Goal: Task Accomplishment & Management: Use online tool/utility

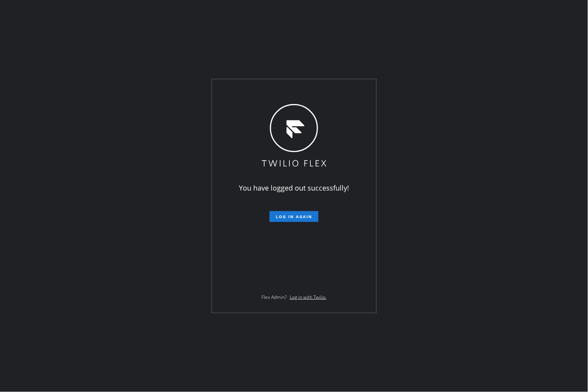
click at [53, 181] on div "You have logged out successfully! Log in again Flex Admin? Log in with Twilio." at bounding box center [294, 196] width 588 height 392
click at [297, 214] on span "Log in again" at bounding box center [294, 216] width 36 height 5
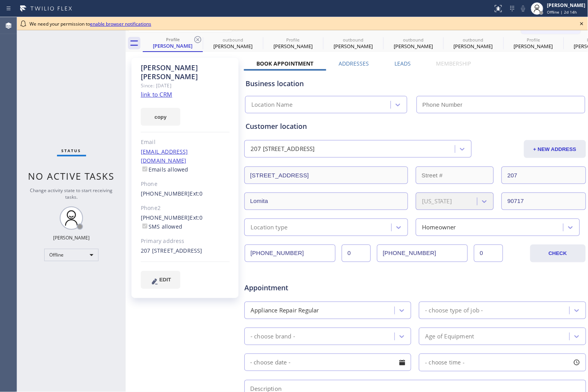
type input "[PHONE_NUMBER]"
click at [557, 10] on span "Offline | 2d 14h" at bounding box center [562, 11] width 30 height 5
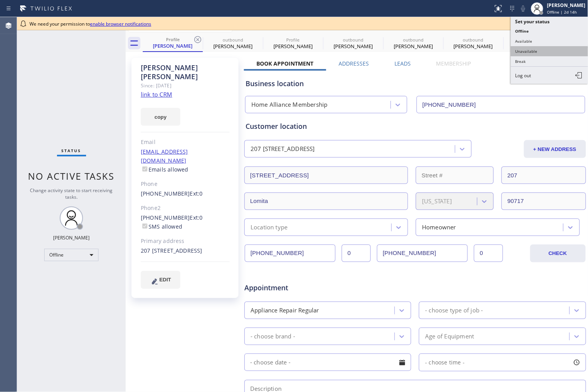
click at [542, 50] on button "Unavailable" at bounding box center [550, 51] width 78 height 10
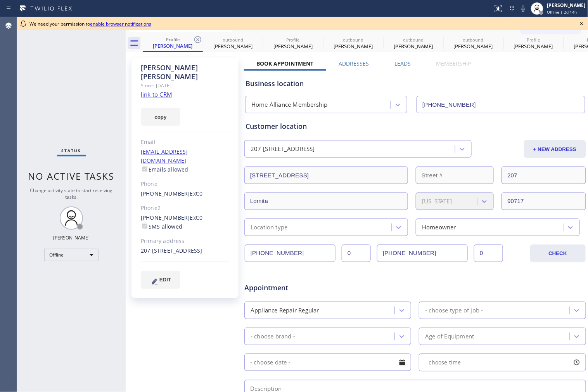
click at [514, 71] on div "Business location Home Alliance Membership [PHONE_NUMBER]" at bounding box center [415, 92] width 342 height 43
click at [582, 21] on icon at bounding box center [581, 23] width 9 height 9
type input "(855) 946-3605"
